Goal: Information Seeking & Learning: Find contact information

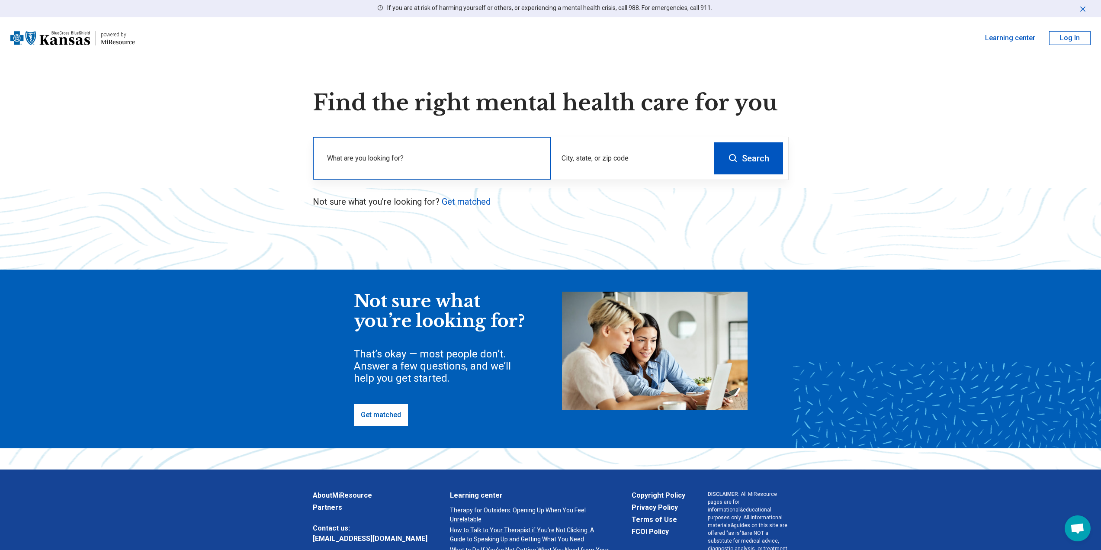
click at [459, 167] on input "text" at bounding box center [433, 165] width 213 height 10
type input "******"
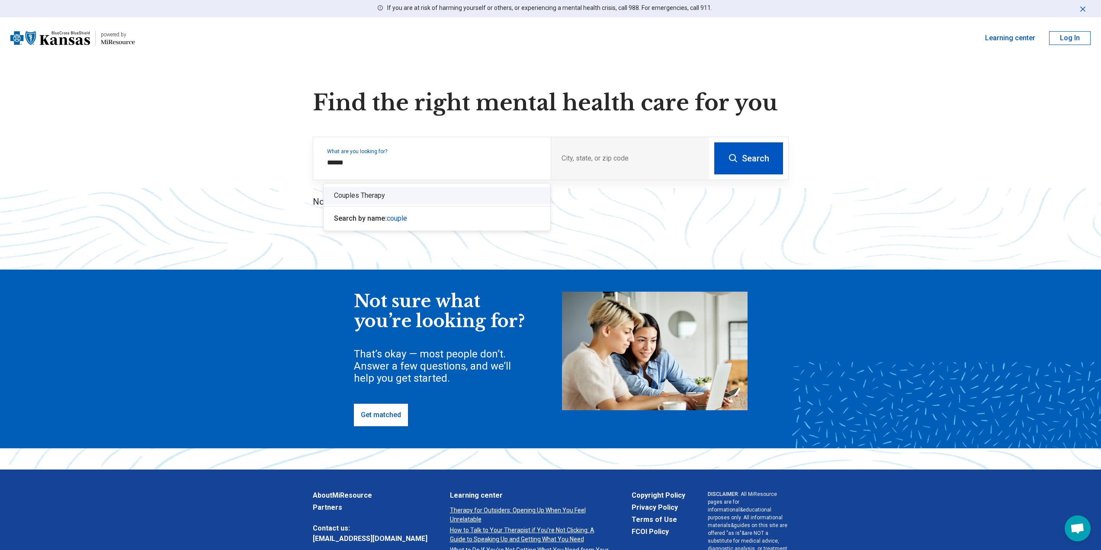
click at [369, 196] on div "Couples Therapy" at bounding box center [437, 195] width 227 height 17
click at [611, 158] on div "City, state, or zip code" at bounding box center [630, 158] width 158 height 42
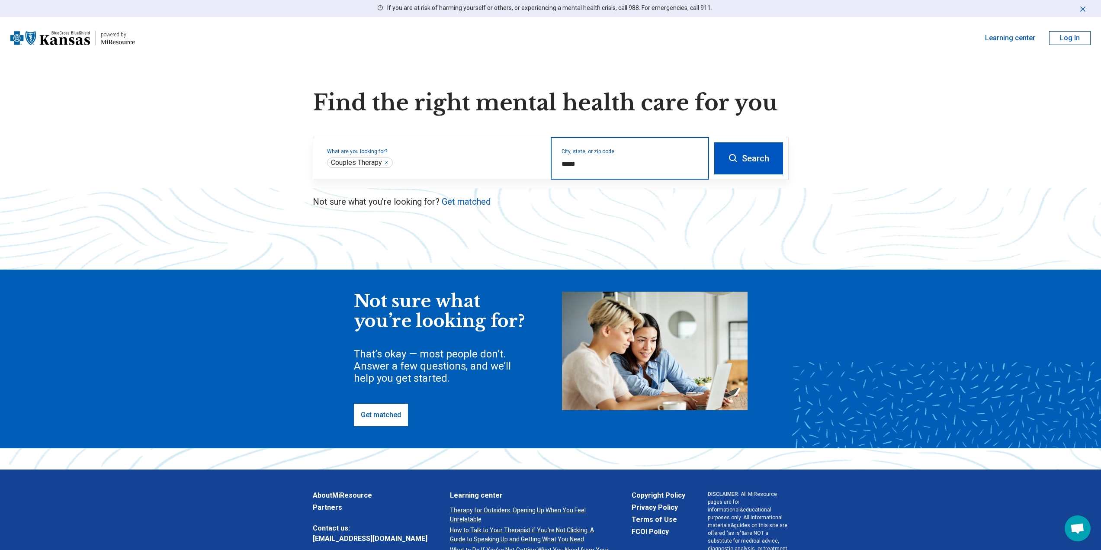
type input "*****"
click at [732, 162] on icon at bounding box center [733, 158] width 10 height 10
click at [620, 172] on div "City, state, or zip code" at bounding box center [630, 158] width 158 height 42
click at [622, 163] on input "City, state, or zip code" at bounding box center [630, 164] width 137 height 10
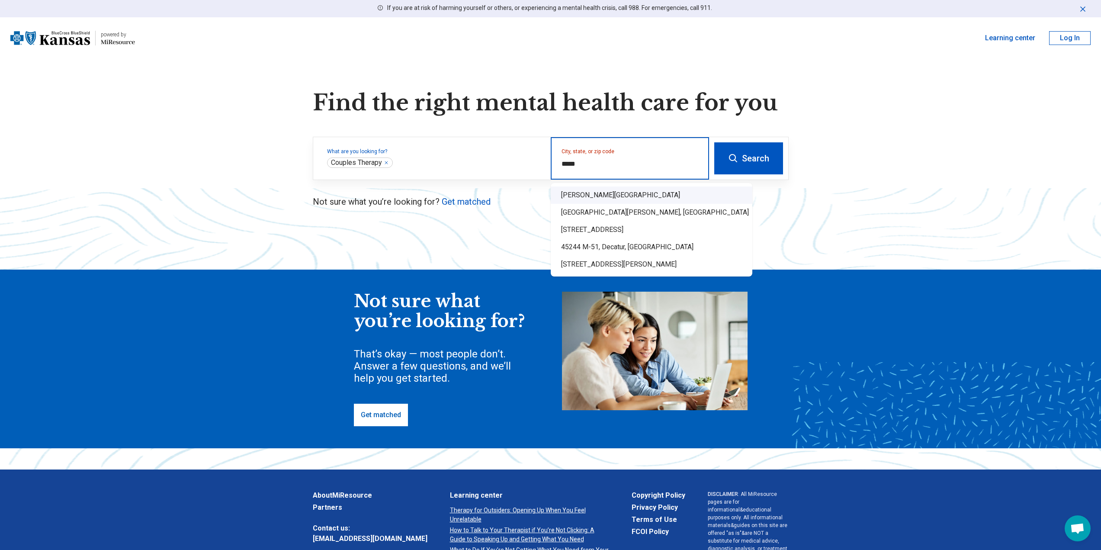
click at [617, 196] on div "Anderson Township, OH 45244" at bounding box center [652, 194] width 202 height 17
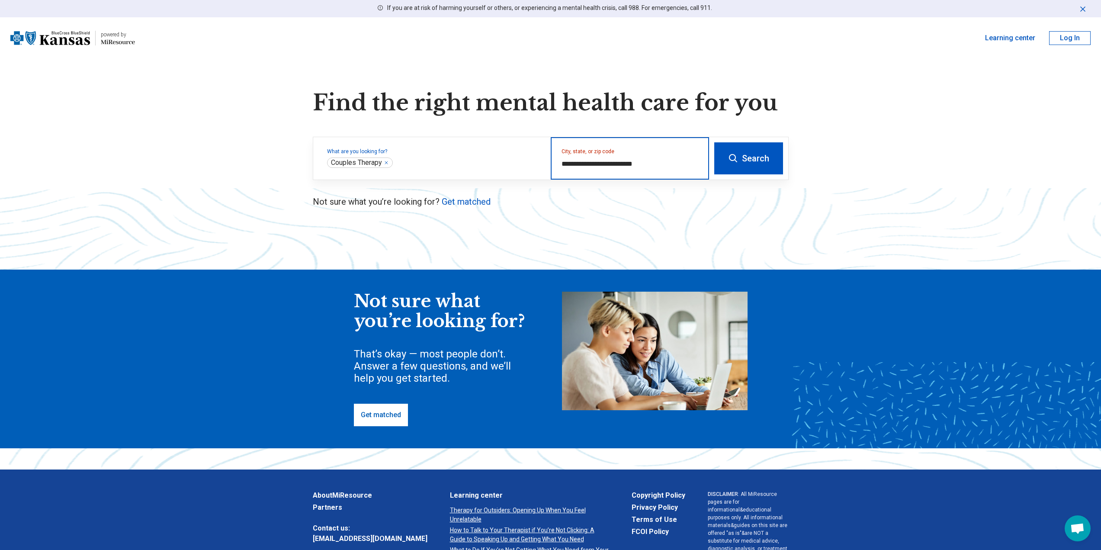
type input "**********"
click at [731, 164] on button "Search" at bounding box center [748, 158] width 69 height 32
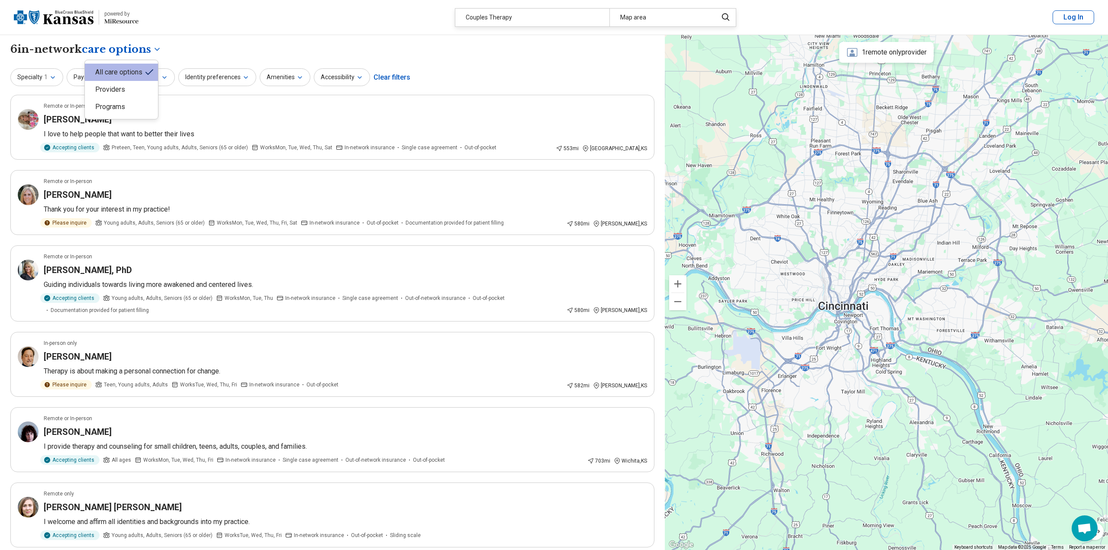
click at [148, 47] on body "**********" at bounding box center [554, 400] width 1108 height 800
click at [181, 37] on body "**********" at bounding box center [554, 400] width 1108 height 800
click at [150, 114] on div "[PERSON_NAME]" at bounding box center [343, 119] width 599 height 12
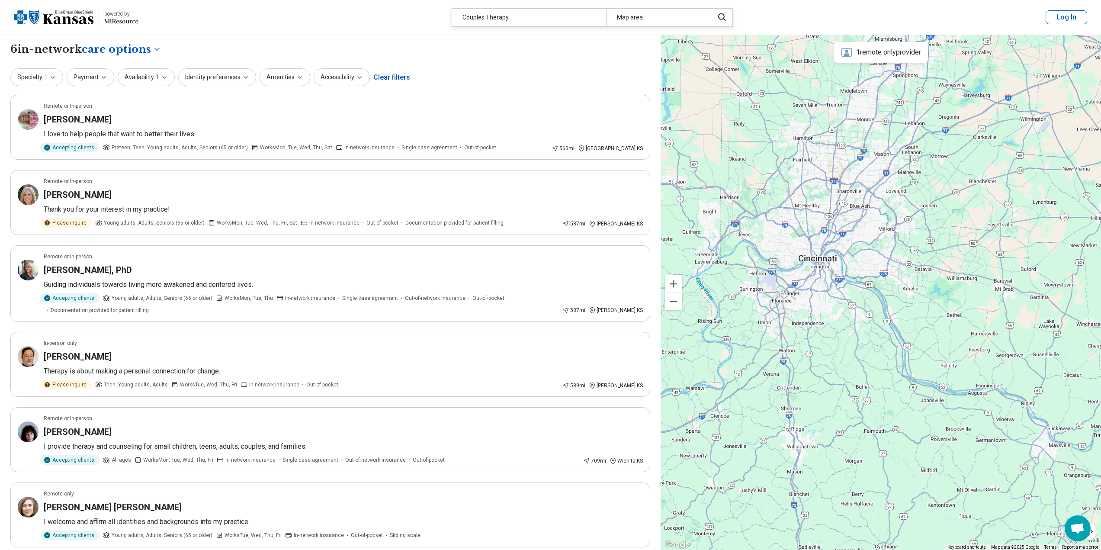
click at [876, 53] on div "1 remote only provider" at bounding box center [881, 52] width 94 height 21
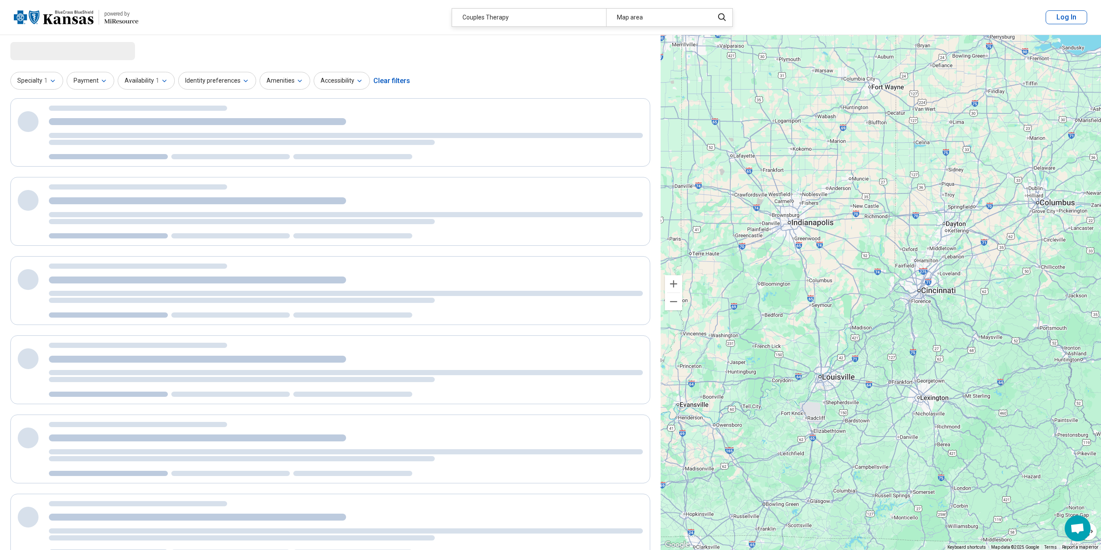
drag, startPoint x: 769, startPoint y: 318, endPoint x: 900, endPoint y: 311, distance: 131.3
click at [900, 311] on div "2" at bounding box center [881, 292] width 440 height 515
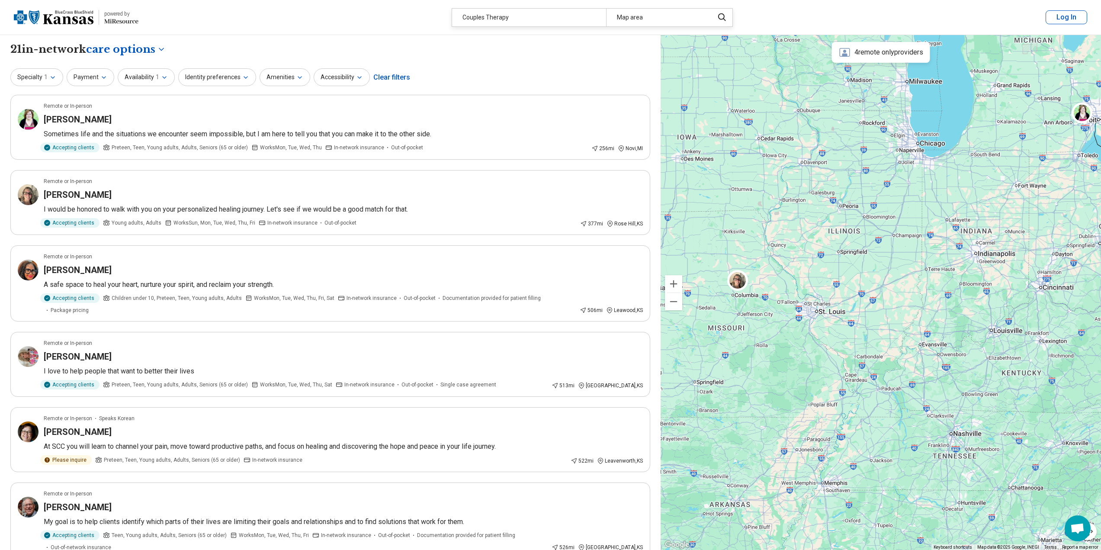
drag, startPoint x: 815, startPoint y: 303, endPoint x: 950, endPoint y: 296, distance: 135.2
click at [950, 296] on div "2" at bounding box center [881, 292] width 440 height 515
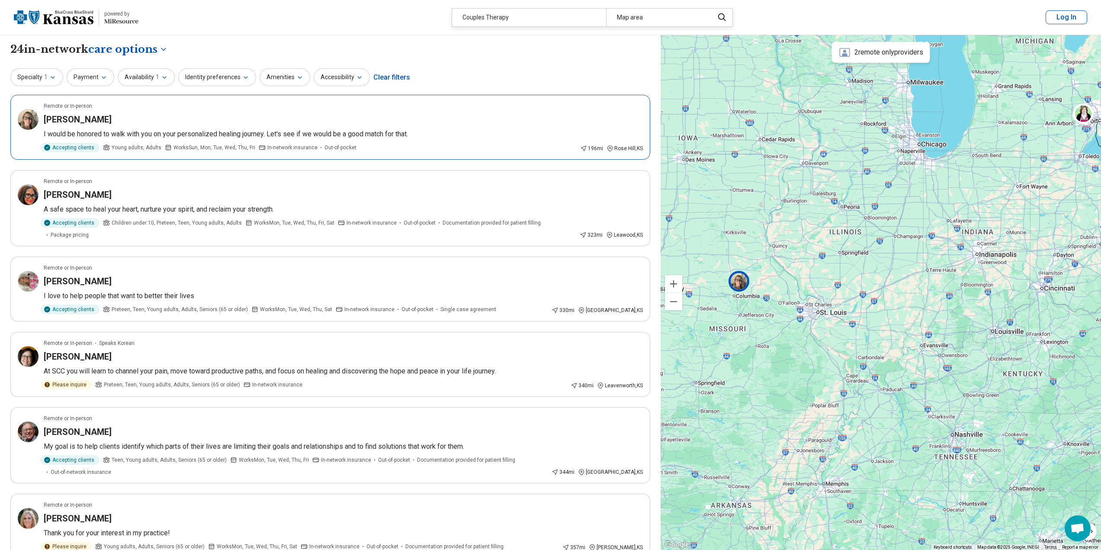
click at [735, 283] on img at bounding box center [739, 280] width 21 height 21
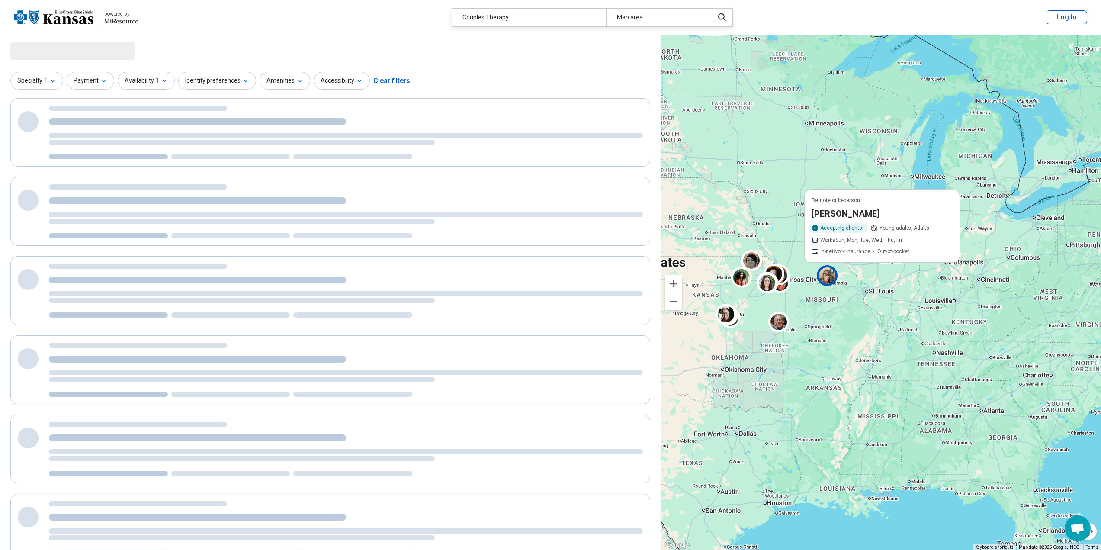
drag, startPoint x: 787, startPoint y: 311, endPoint x: 803, endPoint y: 308, distance: 16.7
click at [803, 308] on div "Remote or In-person Julie Ladd Accepting clients Young adults, Adults Works Sun…" at bounding box center [881, 292] width 440 height 515
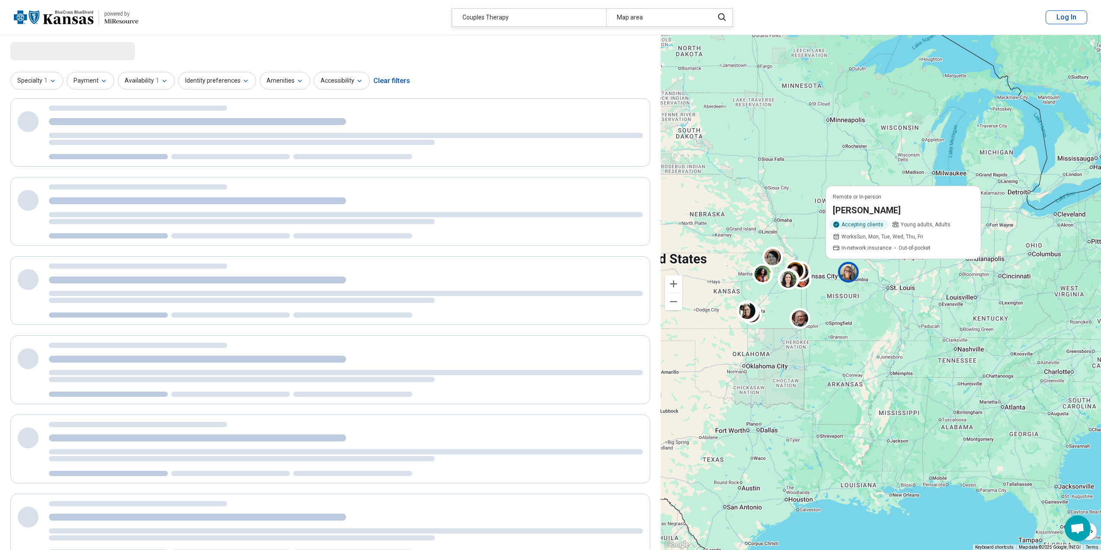
click at [807, 303] on div "Remote or In-person Julie Ladd Accepting clients Young adults, Adults Works Sun…" at bounding box center [881, 292] width 440 height 515
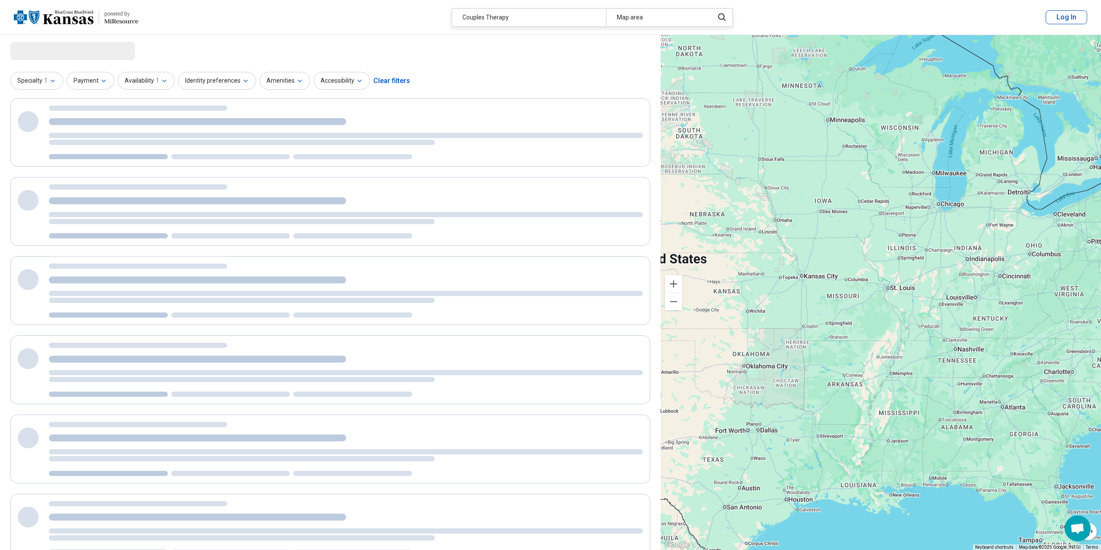
click at [787, 292] on div at bounding box center [881, 292] width 440 height 515
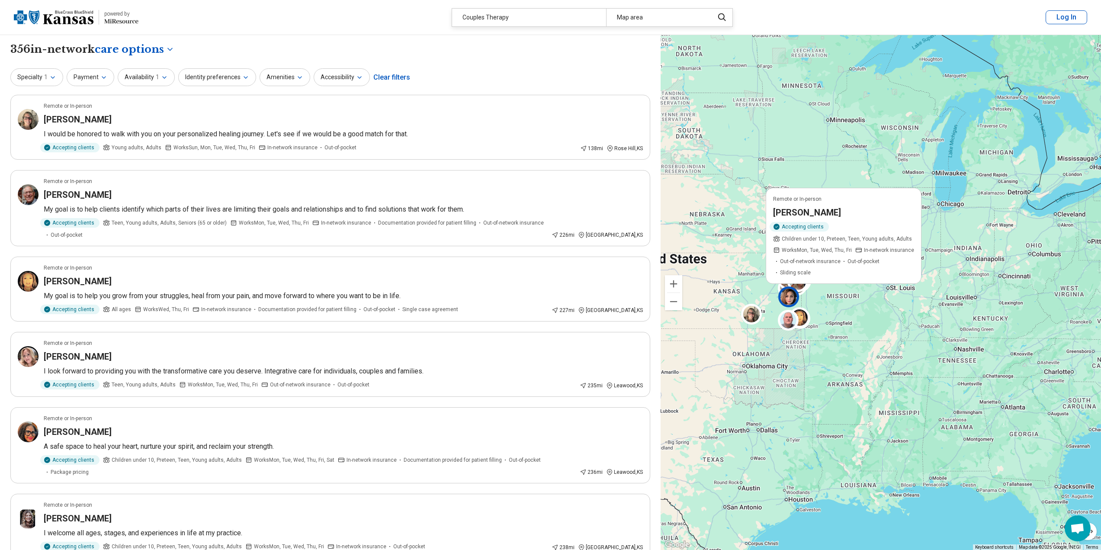
select select "***"
drag, startPoint x: 823, startPoint y: 296, endPoint x: 832, endPoint y: 296, distance: 9.1
click at [832, 296] on div "4 4 Remote or In-person Ekaterina Sterkhova-Oritz Accepting clients Children un…" at bounding box center [881, 292] width 440 height 515
click at [832, 301] on div "4 4 Remote or In-person Ekaterina Sterkhova-Oritz Accepting clients Children un…" at bounding box center [881, 292] width 440 height 515
click at [792, 318] on img at bounding box center [788, 319] width 21 height 21
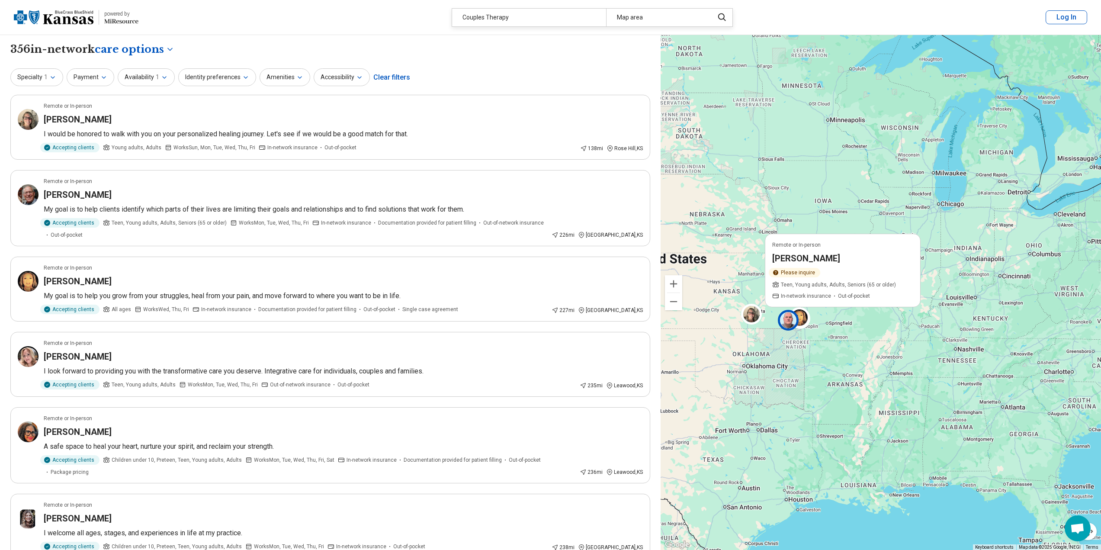
drag, startPoint x: 991, startPoint y: 312, endPoint x: 889, endPoint y: 314, distance: 102.1
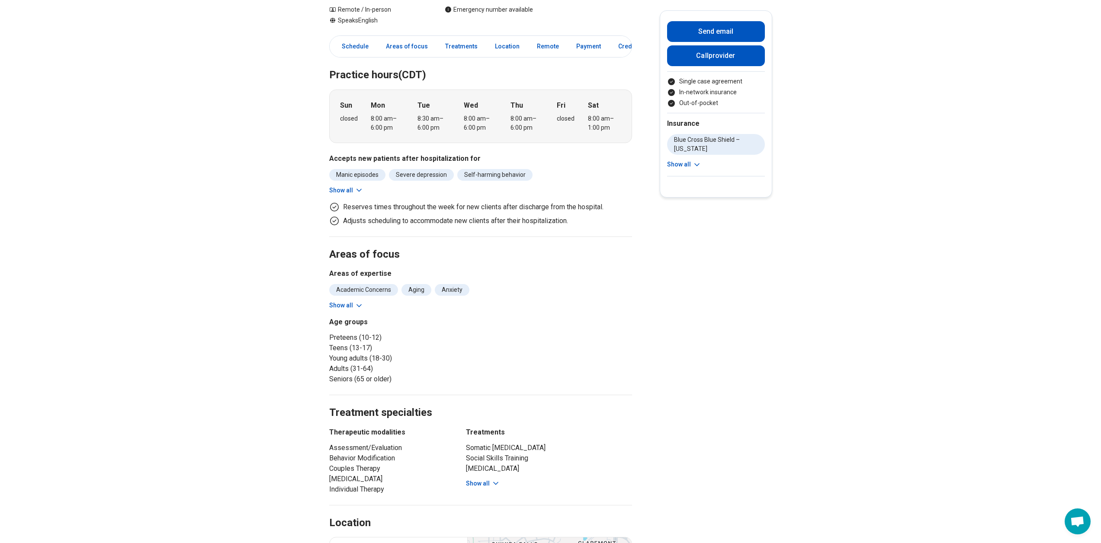
scroll to position [116, 0]
click at [353, 307] on button "Show all" at bounding box center [346, 304] width 34 height 9
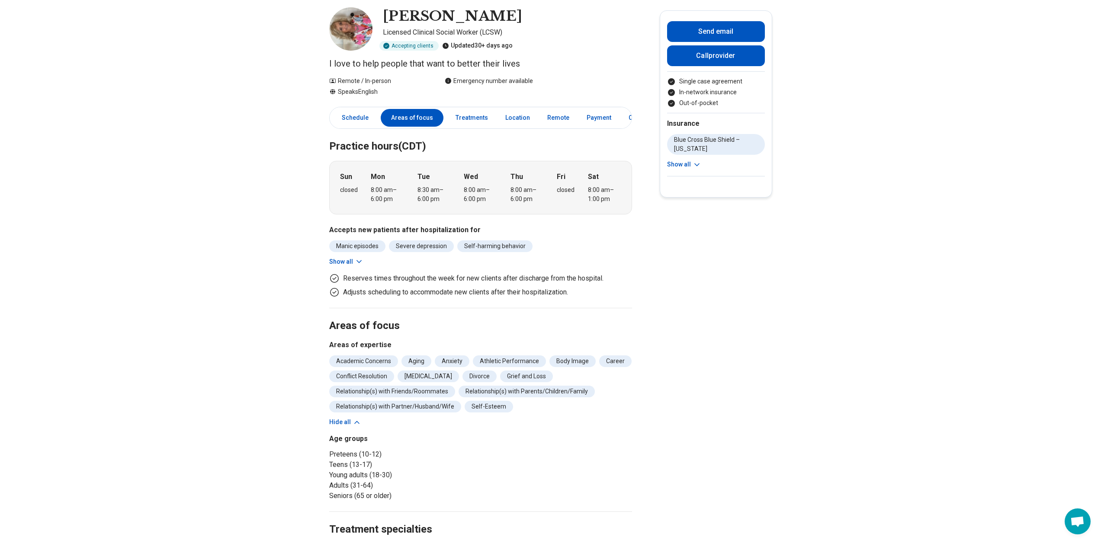
scroll to position [0, 0]
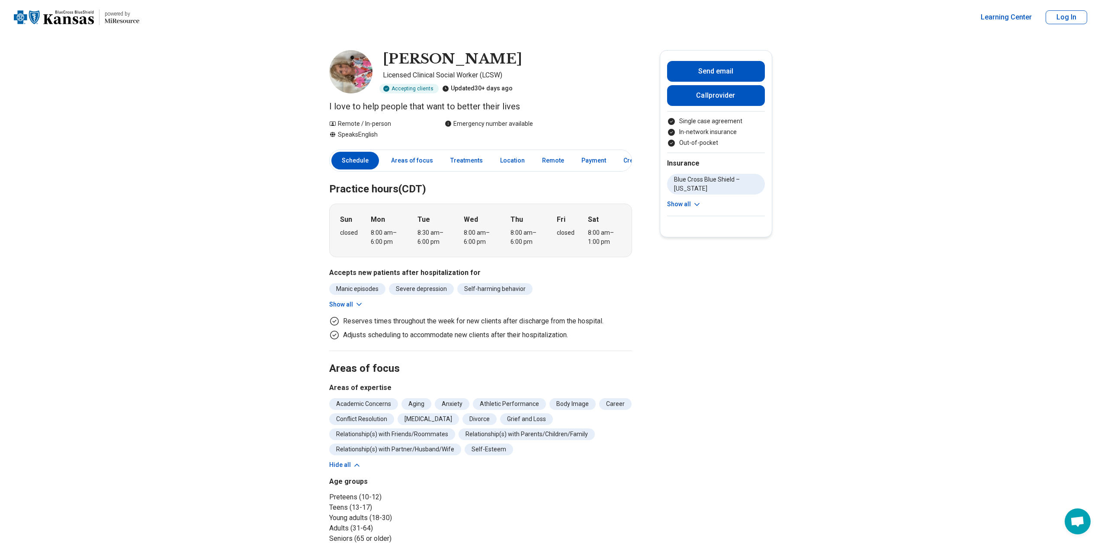
click at [694, 187] on li "Blue Cross Blue Shield – [US_STATE]" at bounding box center [716, 184] width 98 height 21
drag, startPoint x: 698, startPoint y: 188, endPoint x: 646, endPoint y: 167, distance: 55.9
click at [719, 189] on li "Blue Cross Blue Shield – [US_STATE]" at bounding box center [716, 184] width 98 height 21
click at [695, 202] on icon at bounding box center [697, 204] width 9 height 9
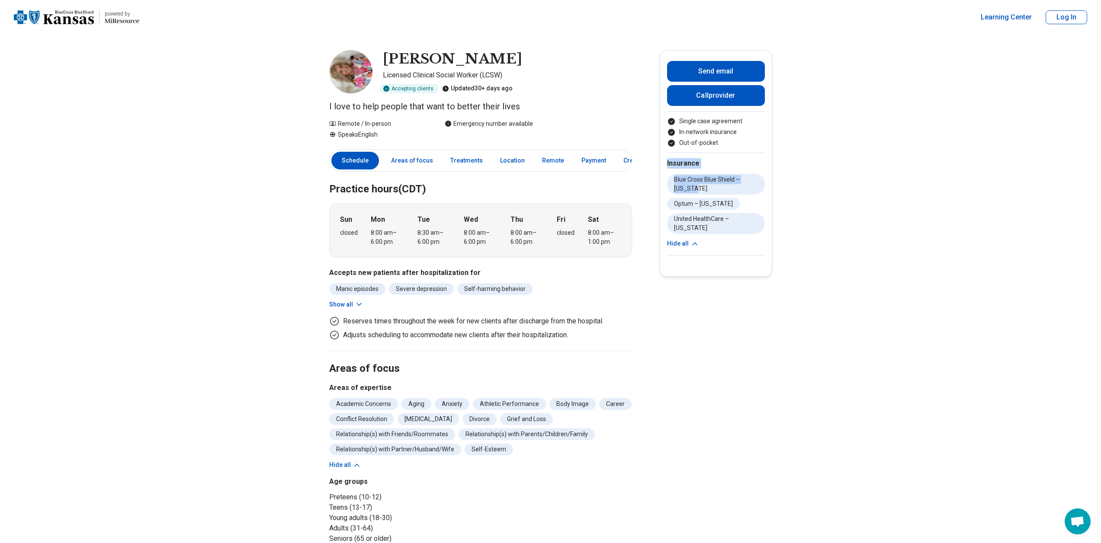
drag, startPoint x: 713, startPoint y: 187, endPoint x: 667, endPoint y: 167, distance: 50.6
click at [667, 167] on div "Send email Call provider Single case agreement In-network insurance Out-of-pock…" at bounding box center [716, 163] width 112 height 227
